Goal: Task Accomplishment & Management: Use online tool/utility

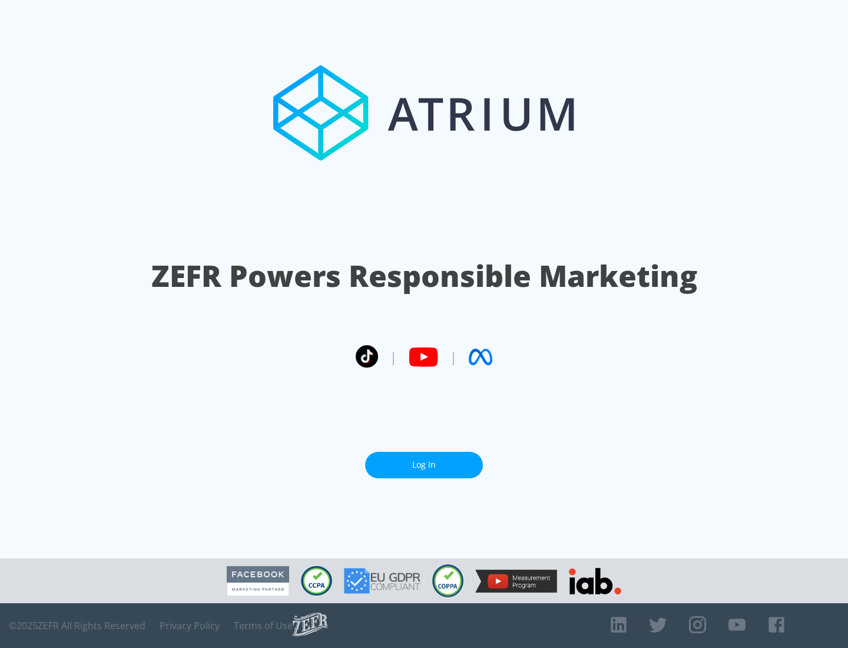
click at [424, 465] on link "Log In" at bounding box center [424, 465] width 118 height 26
